Goal: Task Accomplishment & Management: Manage account settings

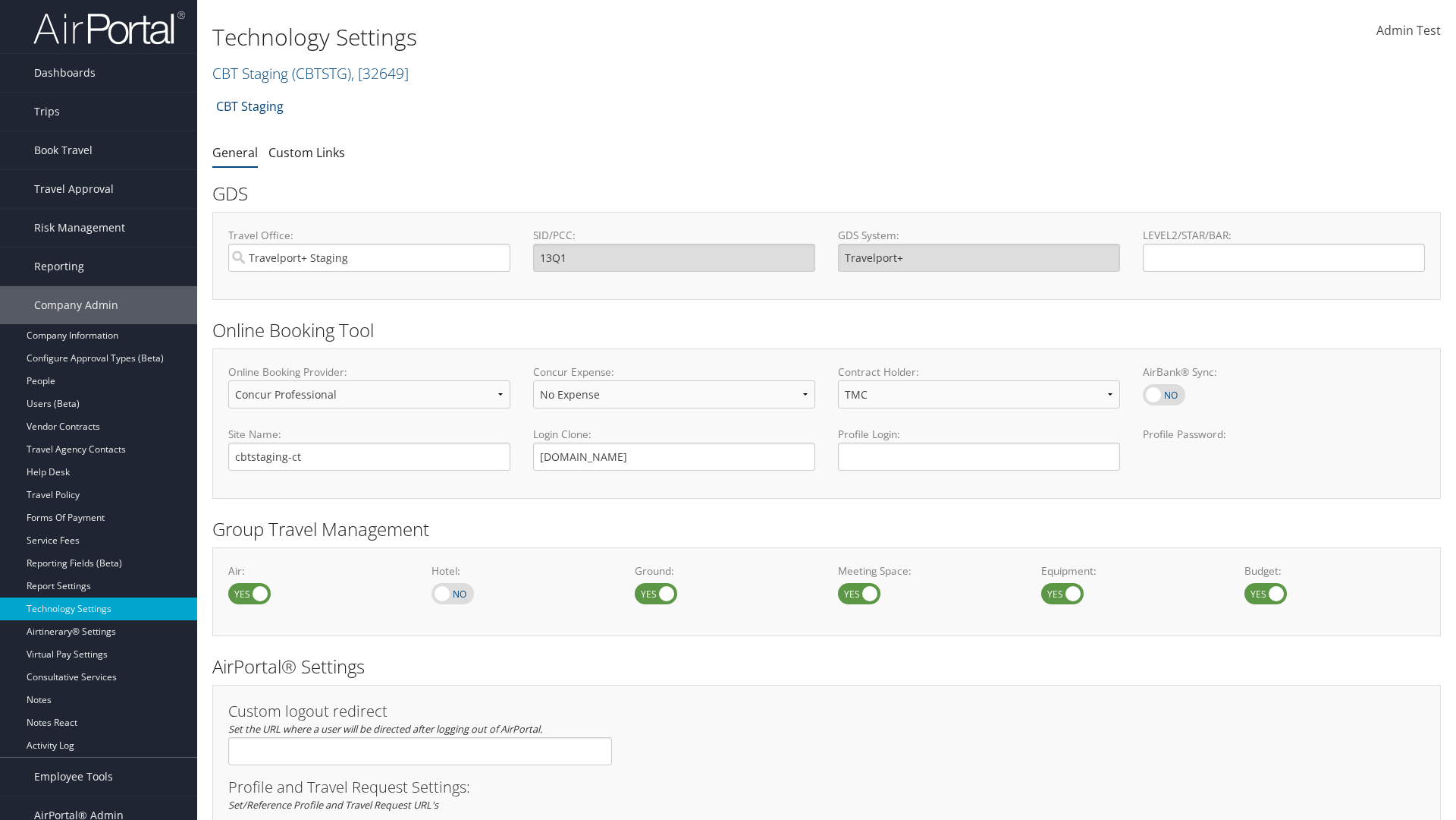
select select "4"
click at [251, 73] on link "CBT Staging ( CBTSTG ) , [ 32649 ]" at bounding box center [311, 74] width 197 height 21
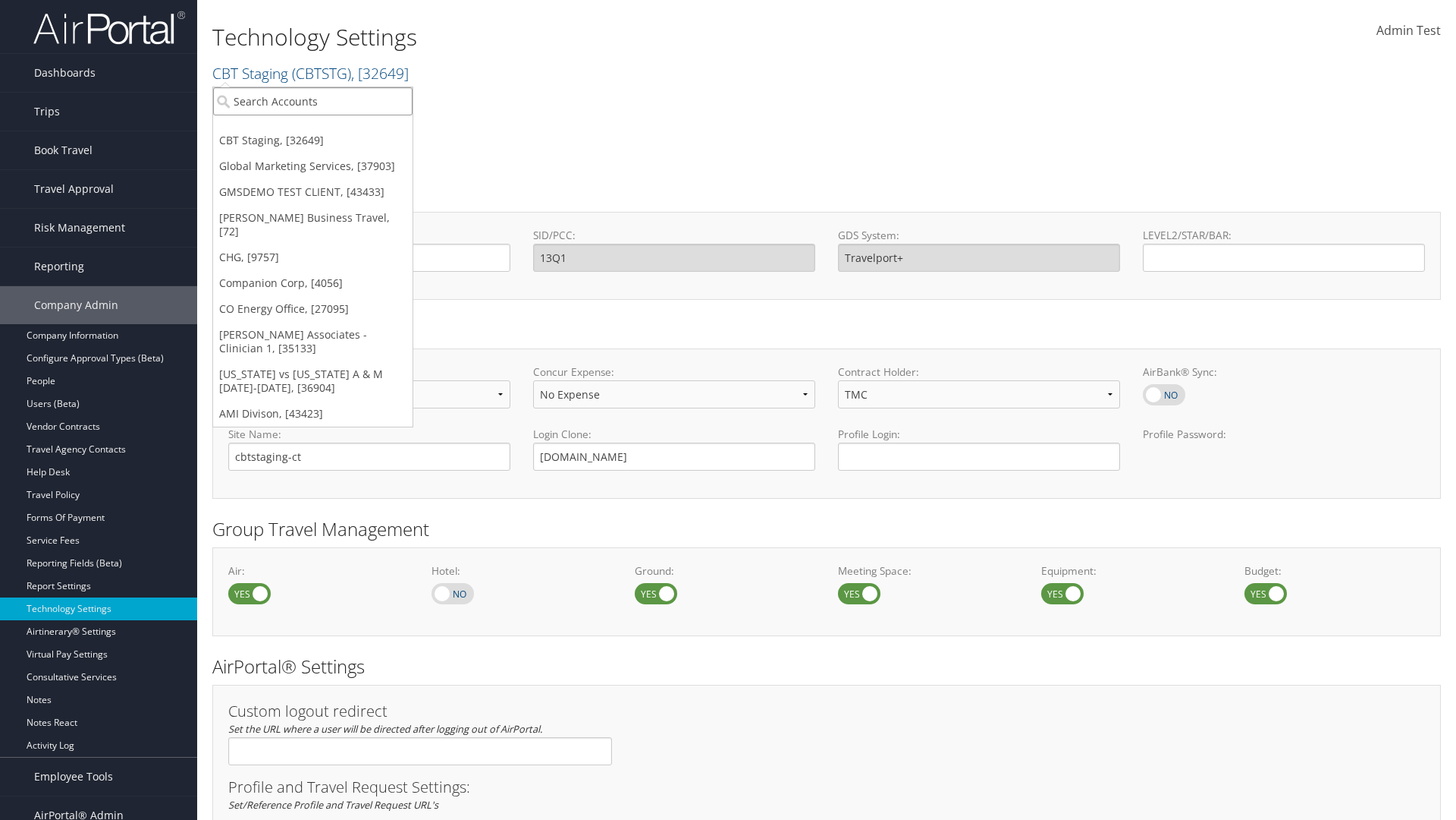
click at [312, 101] on input "search" at bounding box center [312, 101] width 199 height 28
type input "CBTSTG"
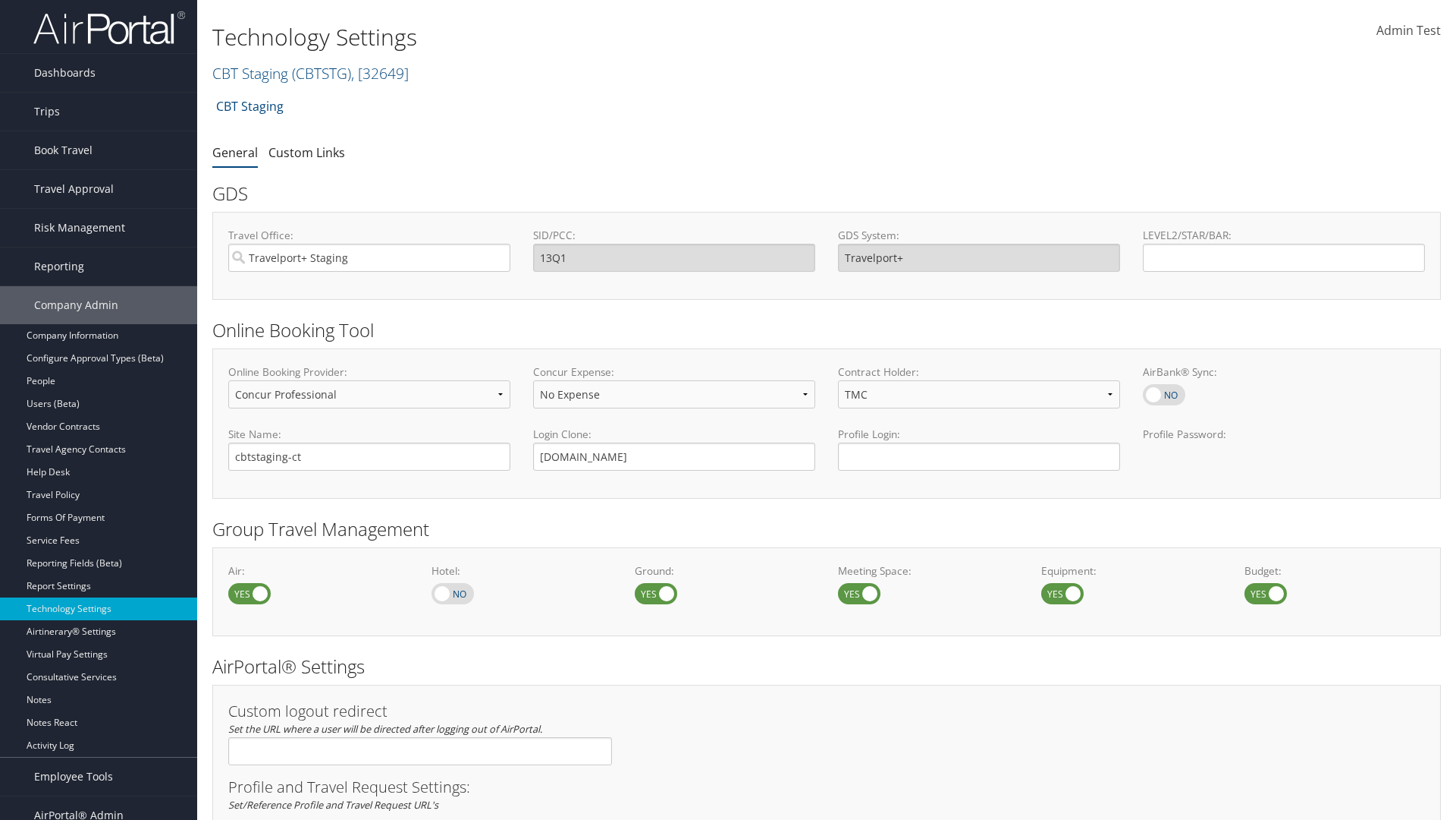
select select "4"
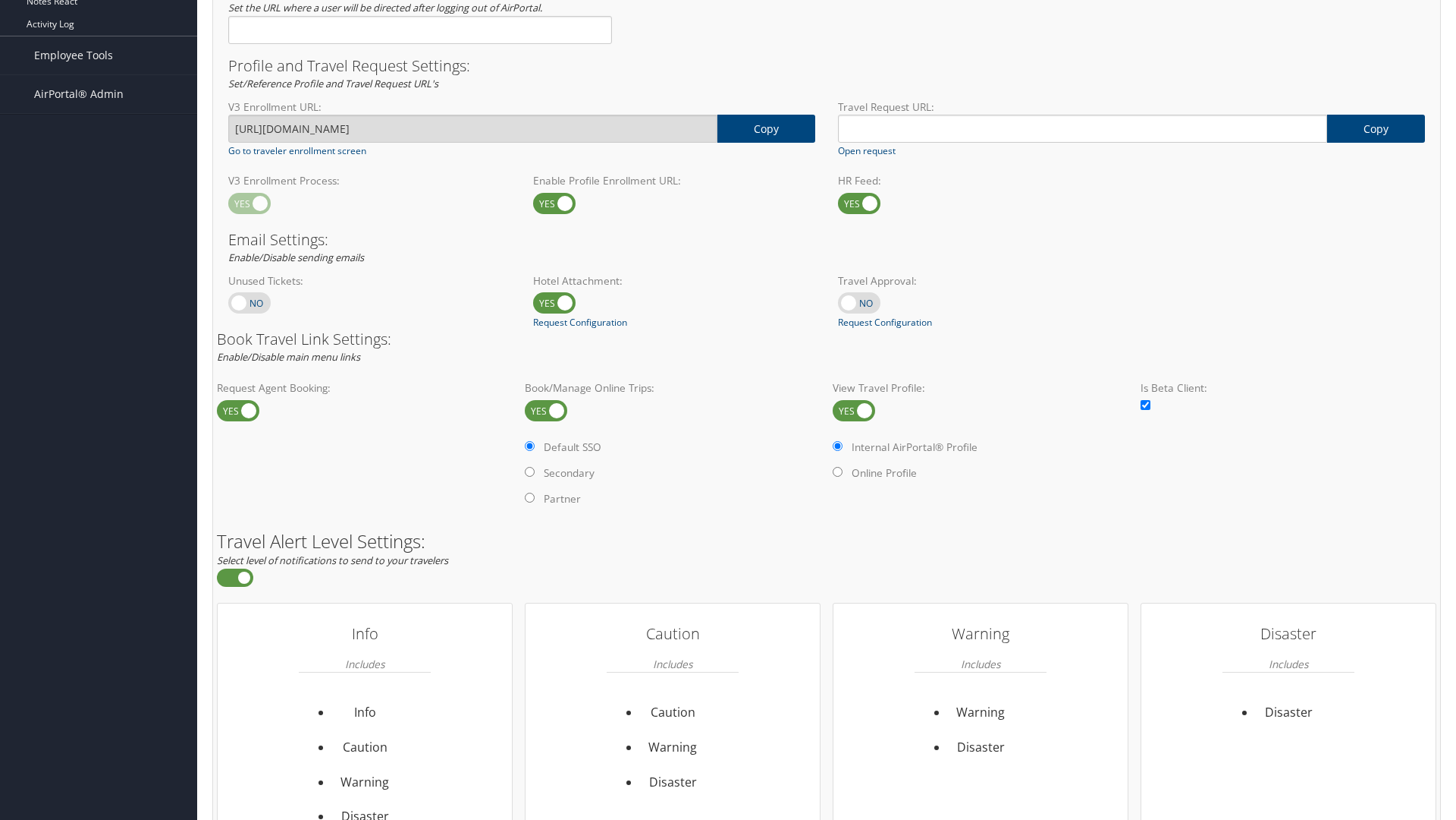
click at [854, 410] on label at bounding box center [855, 410] width 43 height 21
click at [850, 410] on input "checkbox" at bounding box center [845, 412] width 10 height 10
click at [854, 410] on label at bounding box center [855, 410] width 43 height 21
click at [850, 410] on input "checkbox" at bounding box center [845, 412] width 10 height 10
checkbox input "true"
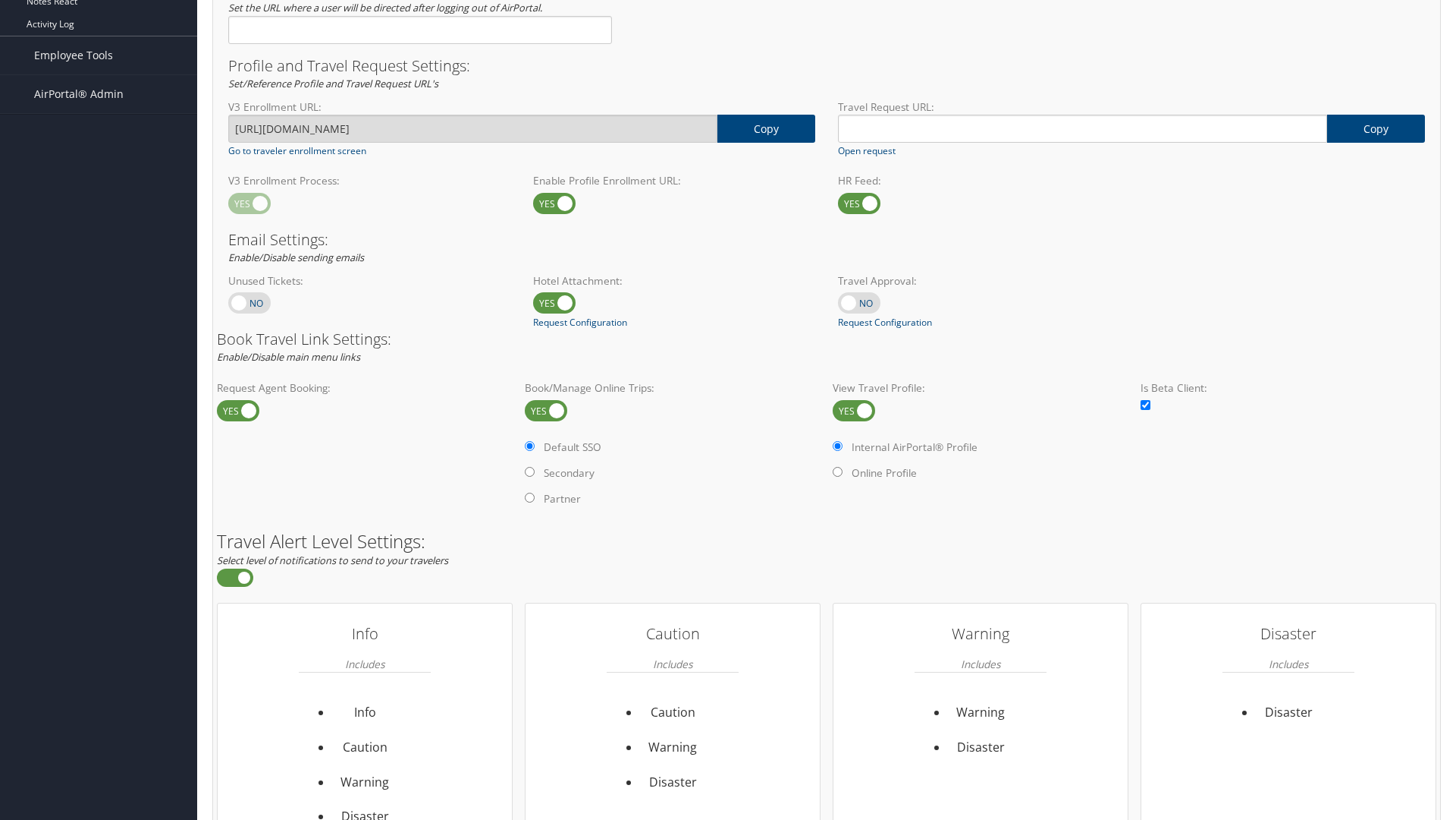
click at [886, 472] on label "Online Profile" at bounding box center [885, 473] width 65 height 15
click at [843, 472] on input "Online Profile" at bounding box center [838, 472] width 10 height 10
radio input "true"
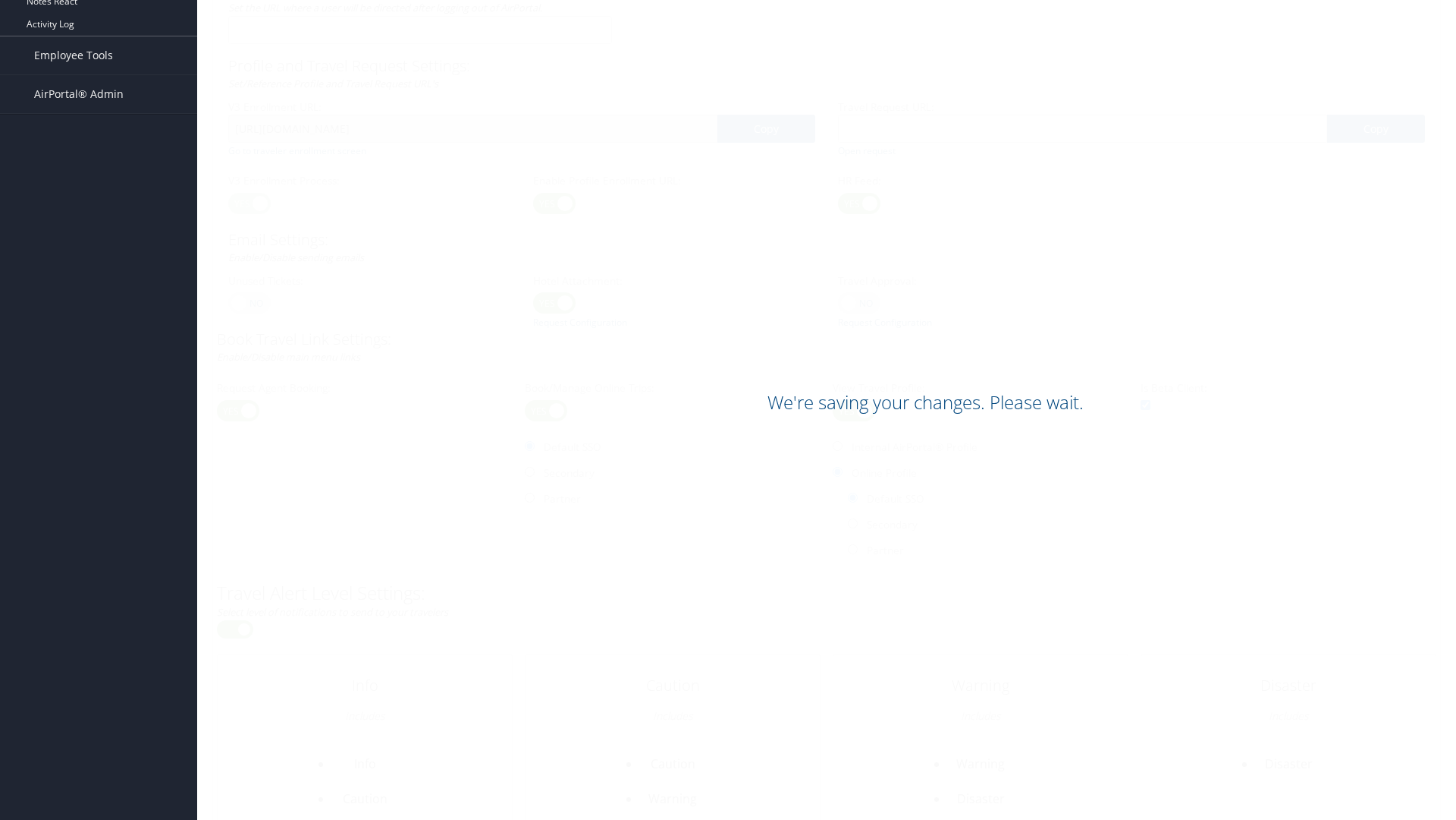
scroll to position [930, 0]
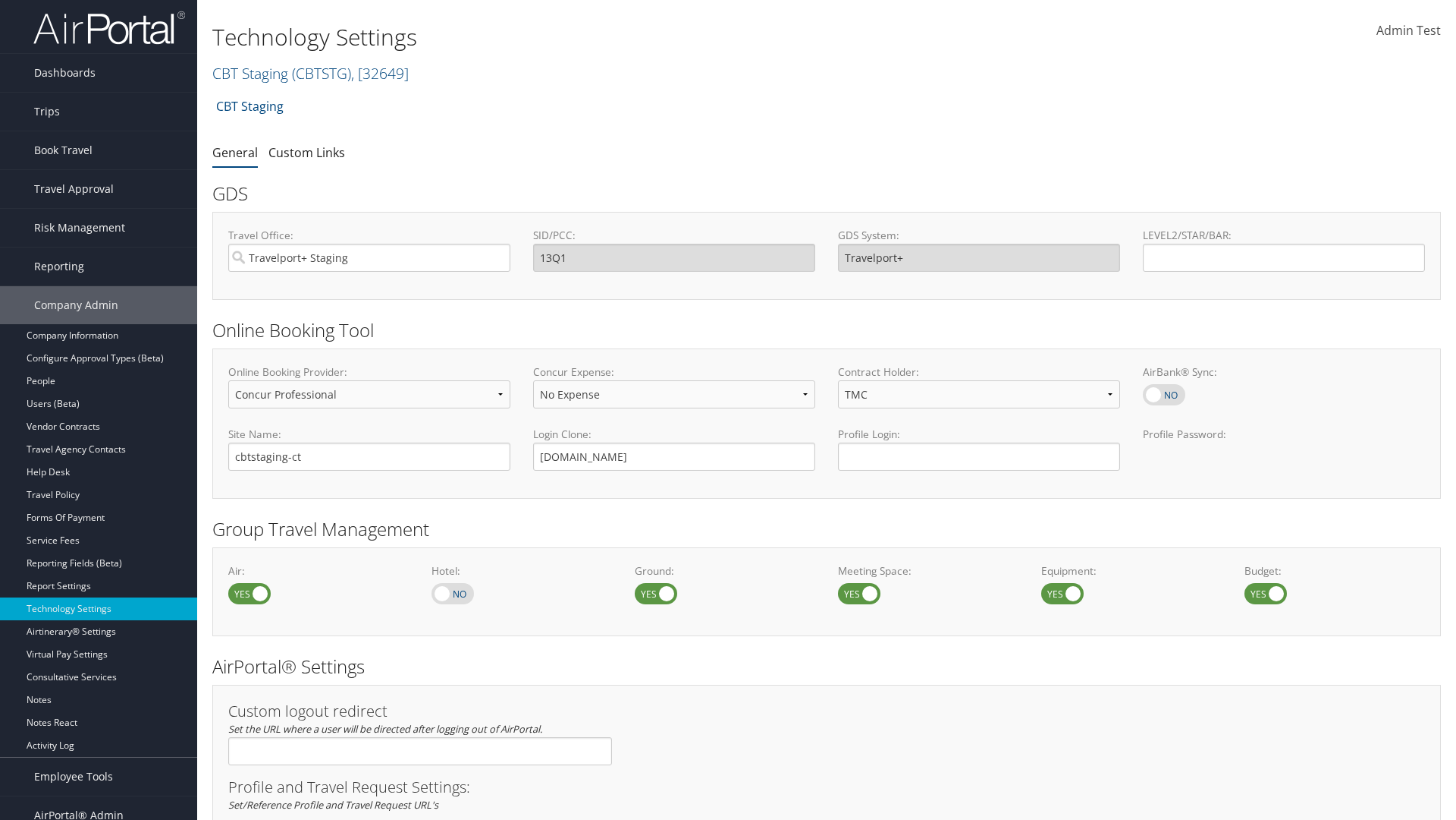
select select "4"
